Goal: Task Accomplishment & Management: Use online tool/utility

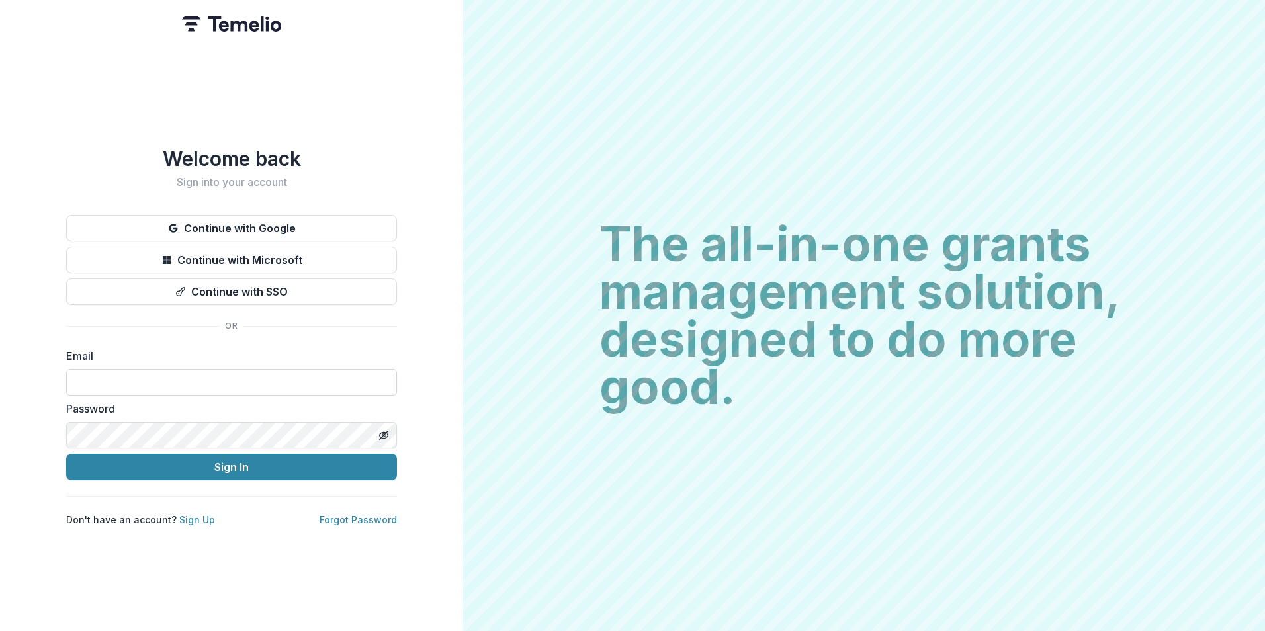
click at [235, 385] on input at bounding box center [231, 382] width 331 height 26
type input "**********"
click at [66, 454] on button "Sign In" at bounding box center [231, 467] width 331 height 26
